Goal: Task Accomplishment & Management: Complete application form

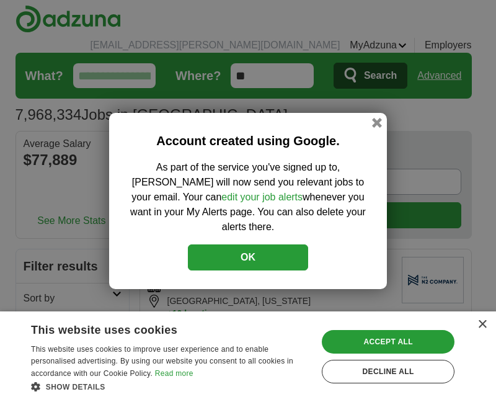
click at [260, 248] on button "OK" at bounding box center [248, 257] width 120 height 26
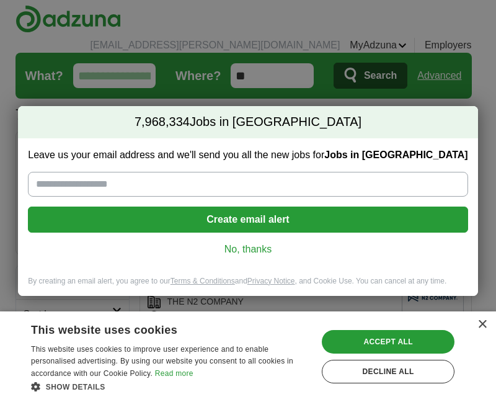
click at [55, 185] on input "Leave us your email address and we'll send you all the new jobs for Jobs in [GE…" at bounding box center [247, 184] width 439 height 25
type input "**********"
click at [223, 216] on button "Create email alert" at bounding box center [247, 219] width 439 height 26
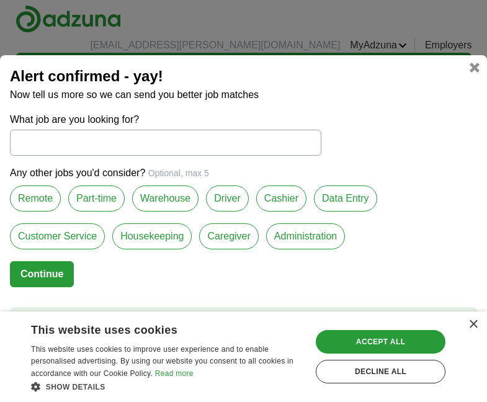
click at [98, 205] on label "Part-time" at bounding box center [96, 198] width 56 height 26
click at [99, 199] on label "Part-time" at bounding box center [96, 198] width 56 height 26
click at [273, 203] on label "Cashier" at bounding box center [281, 198] width 50 height 26
click at [45, 239] on label "Customer Service" at bounding box center [57, 236] width 95 height 26
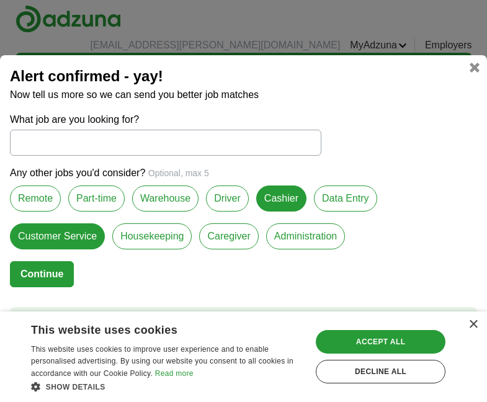
click at [152, 240] on label "Housekeeping" at bounding box center [151, 236] width 79 height 26
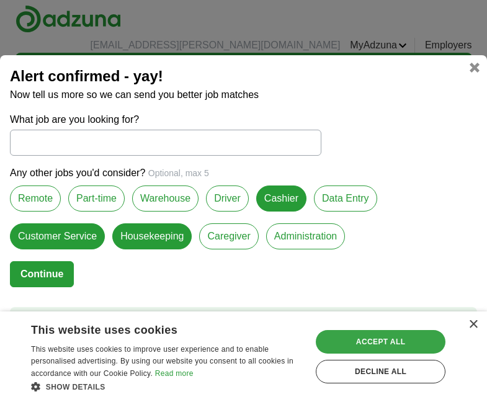
click at [342, 341] on div "Accept all" at bounding box center [380, 342] width 130 height 24
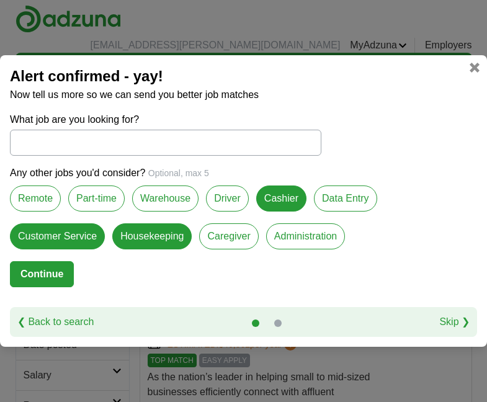
click at [44, 271] on button "Continue" at bounding box center [42, 274] width 64 height 26
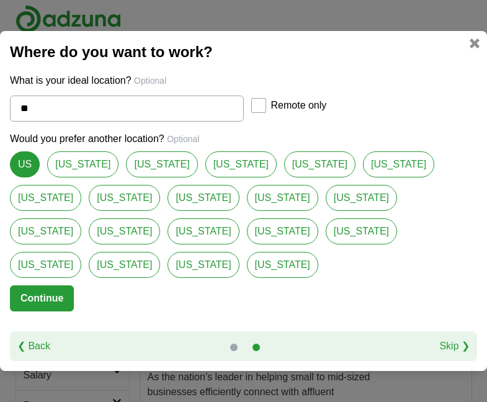
click at [48, 285] on button "Continue" at bounding box center [42, 298] width 64 height 26
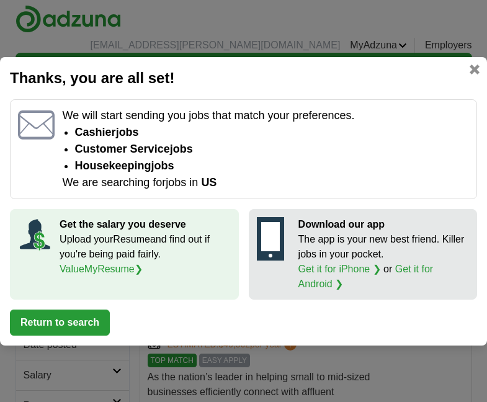
click at [54, 322] on button "Return to search" at bounding box center [60, 322] width 100 height 26
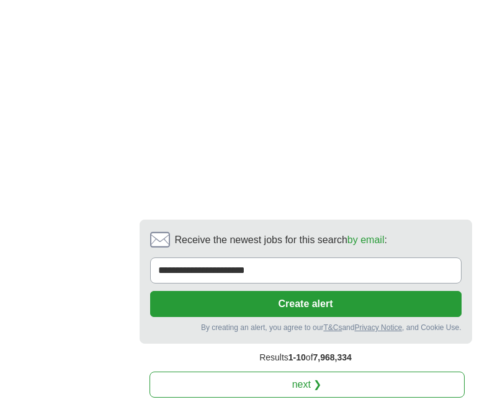
scroll to position [3061, 0]
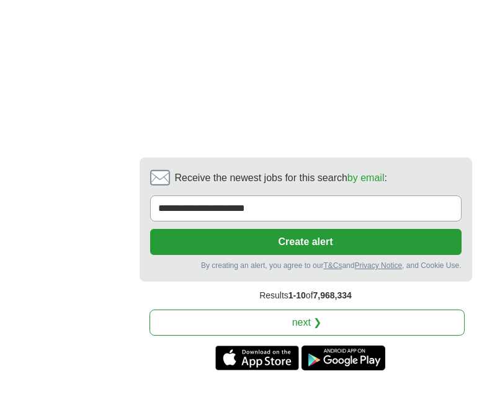
click at [262, 309] on link "next ❯" at bounding box center [306, 322] width 315 height 26
click at [257, 309] on link "next ❯" at bounding box center [306, 322] width 315 height 26
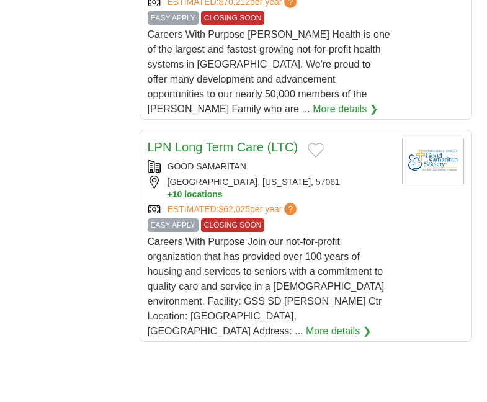
scroll to position [2169, 0]
